Goal: Find specific page/section: Find specific page/section

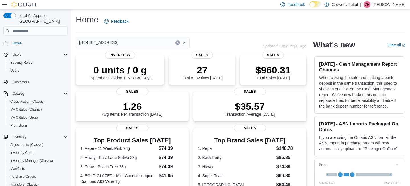
click at [138, 42] on div "[STREET_ADDRESS]" at bounding box center [133, 42] width 114 height 11
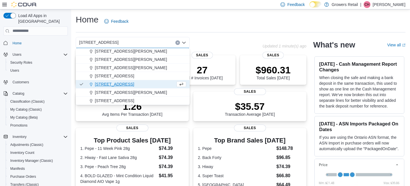
scroll to position [26, 0]
click at [125, 101] on span "[STREET_ADDRESS]" at bounding box center [114, 101] width 39 height 6
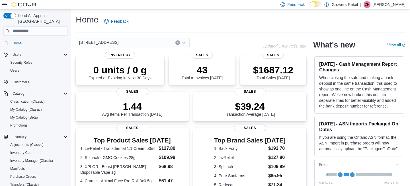
click at [136, 42] on div "970 The Queensway Combo box. Selected. [STREET_ADDRESS]. Press Backspace to del…" at bounding box center [133, 42] width 114 height 11
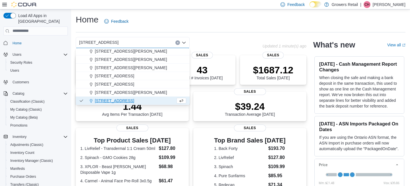
scroll to position [26, 0]
click at [117, 94] on span "[STREET_ADDRESS][PERSON_NAME]" at bounding box center [131, 93] width 72 height 6
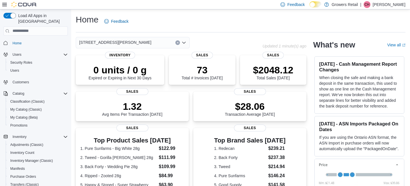
click at [134, 39] on div "[STREET_ADDRESS][PERSON_NAME] Selected. [STREET_ADDRESS][PERSON_NAME]. Press Ba…" at bounding box center [133, 42] width 114 height 11
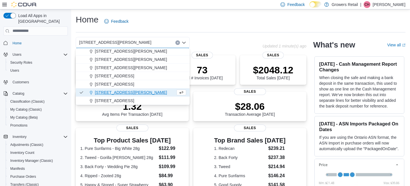
scroll to position [26, 0]
click at [115, 100] on span "[STREET_ADDRESS]" at bounding box center [114, 101] width 39 height 6
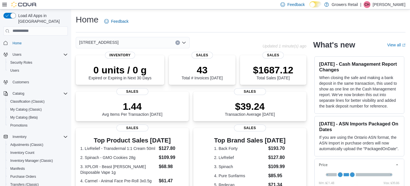
click at [125, 41] on div "970 The Queensway Combo box. Selected. [STREET_ADDRESS]. Press Backspace to del…" at bounding box center [133, 42] width 114 height 11
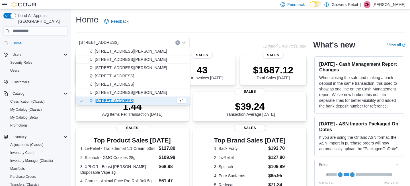
scroll to position [26, 0]
click at [120, 77] on span "[STREET_ADDRESS]" at bounding box center [114, 76] width 39 height 6
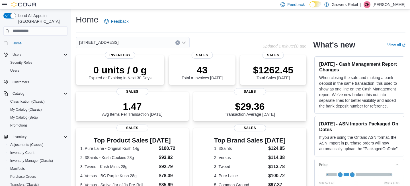
click at [128, 42] on div "[STREET_ADDRESS]" at bounding box center [133, 42] width 114 height 11
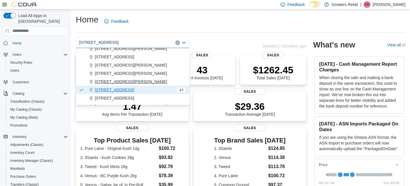
scroll to position [12, 0]
click at [119, 98] on span "[STREET_ADDRESS]" at bounding box center [114, 98] width 39 height 6
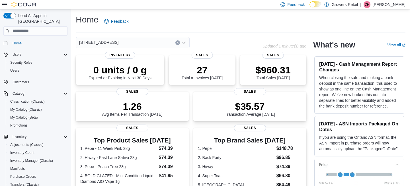
click at [138, 42] on div "[STREET_ADDRESS] Selected. [STREET_ADDRESS]. Press Backspace to delete [STREET_…" at bounding box center [133, 42] width 114 height 11
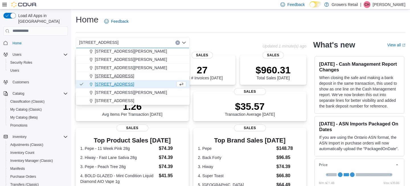
scroll to position [26, 0]
click at [120, 76] on span "[STREET_ADDRESS]" at bounding box center [114, 76] width 39 height 6
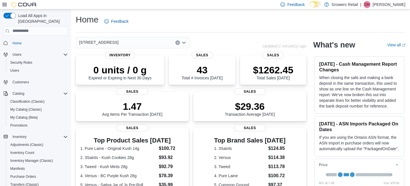
click at [126, 43] on div "[STREET_ADDRESS] Selected. [STREET_ADDRESS]. Press Backspace to delete [STREET_…" at bounding box center [133, 42] width 114 height 11
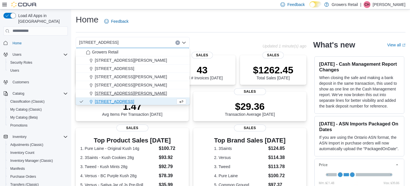
click at [116, 93] on span "[STREET_ADDRESS][PERSON_NAME]" at bounding box center [131, 94] width 72 height 6
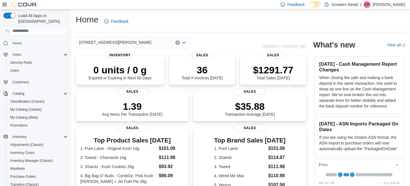
click at [133, 42] on div "[STREET_ADDRESS][PERSON_NAME]" at bounding box center [133, 42] width 114 height 11
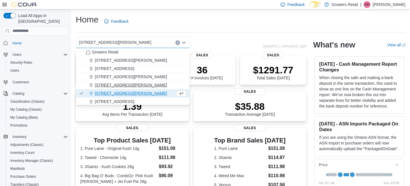
click at [116, 85] on span "[STREET_ADDRESS][PERSON_NAME]" at bounding box center [131, 85] width 72 height 6
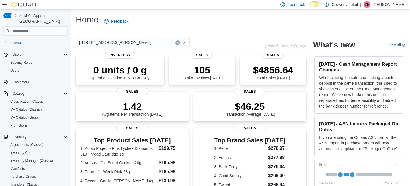
click at [134, 42] on div "[STREET_ADDRESS][PERSON_NAME]" at bounding box center [133, 42] width 114 height 11
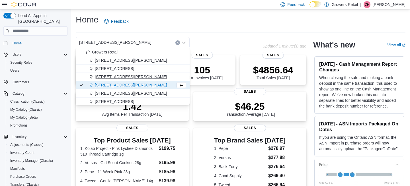
click at [117, 77] on span "[STREET_ADDRESS][PERSON_NAME]" at bounding box center [131, 77] width 72 height 6
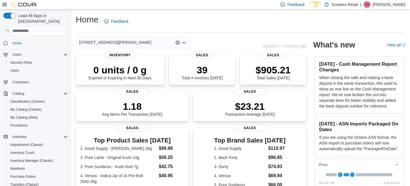
click at [137, 41] on div "[STREET_ADDRESS][PERSON_NAME] Combo box. Selected. [STREET_ADDRESS][PERSON_NAME…" at bounding box center [133, 42] width 114 height 11
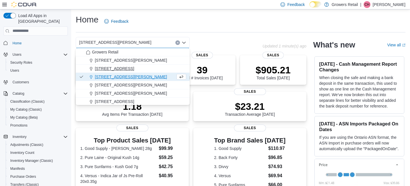
click at [123, 69] on span "[STREET_ADDRESS]" at bounding box center [114, 69] width 39 height 6
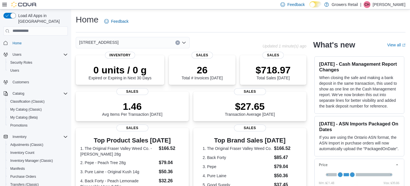
click at [133, 41] on div "[STREET_ADDRESS]" at bounding box center [133, 42] width 114 height 11
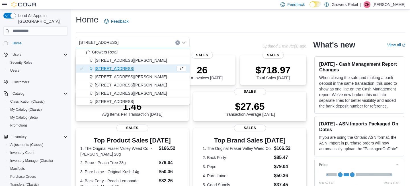
click at [125, 60] on span "[STREET_ADDRESS][PERSON_NAME]" at bounding box center [131, 61] width 72 height 6
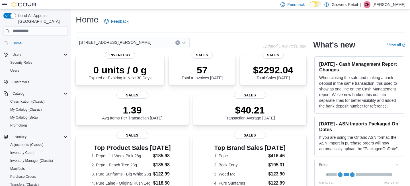
click at [125, 44] on div "[STREET_ADDRESS][PERSON_NAME] Selected. [STREET_ADDRESS][PERSON_NAME]. Press Ba…" at bounding box center [133, 42] width 114 height 11
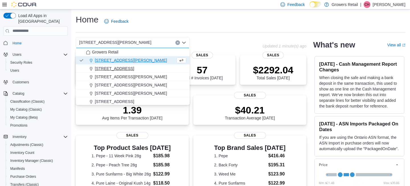
click at [117, 68] on span "[STREET_ADDRESS]" at bounding box center [114, 69] width 39 height 6
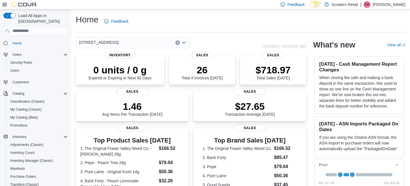
click at [130, 42] on div "[STREET_ADDRESS] Combo box. Selected. [STREET_ADDRESS] W. Press Backspace to de…" at bounding box center [133, 42] width 114 height 11
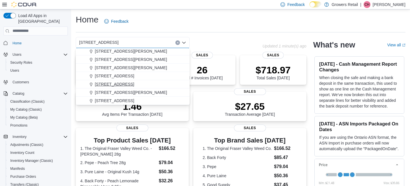
click at [119, 84] on span "[STREET_ADDRESS]" at bounding box center [114, 84] width 39 height 6
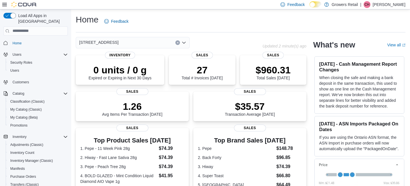
click at [218, 37] on div "[STREET_ADDRESS] Selected. [STREET_ADDRESS]. Press Backspace to delete [STREET_…" at bounding box center [169, 42] width 187 height 11
click at [218, 37] on div "[STREET_ADDRESS]" at bounding box center [169, 42] width 187 height 11
click at [5, 5] on icon at bounding box center [4, 4] width 5 height 3
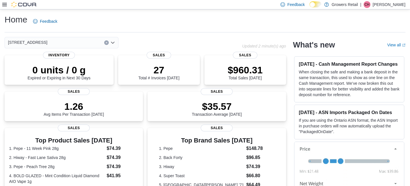
click at [4, 5] on icon at bounding box center [4, 4] width 5 height 5
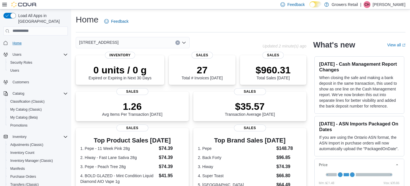
click at [19, 41] on span "Home" at bounding box center [17, 43] width 9 height 5
click at [215, 19] on div "Home Feedback" at bounding box center [241, 21] width 330 height 15
click at [222, 22] on div "Home Feedback" at bounding box center [241, 21] width 330 height 15
